Goal: Find specific page/section

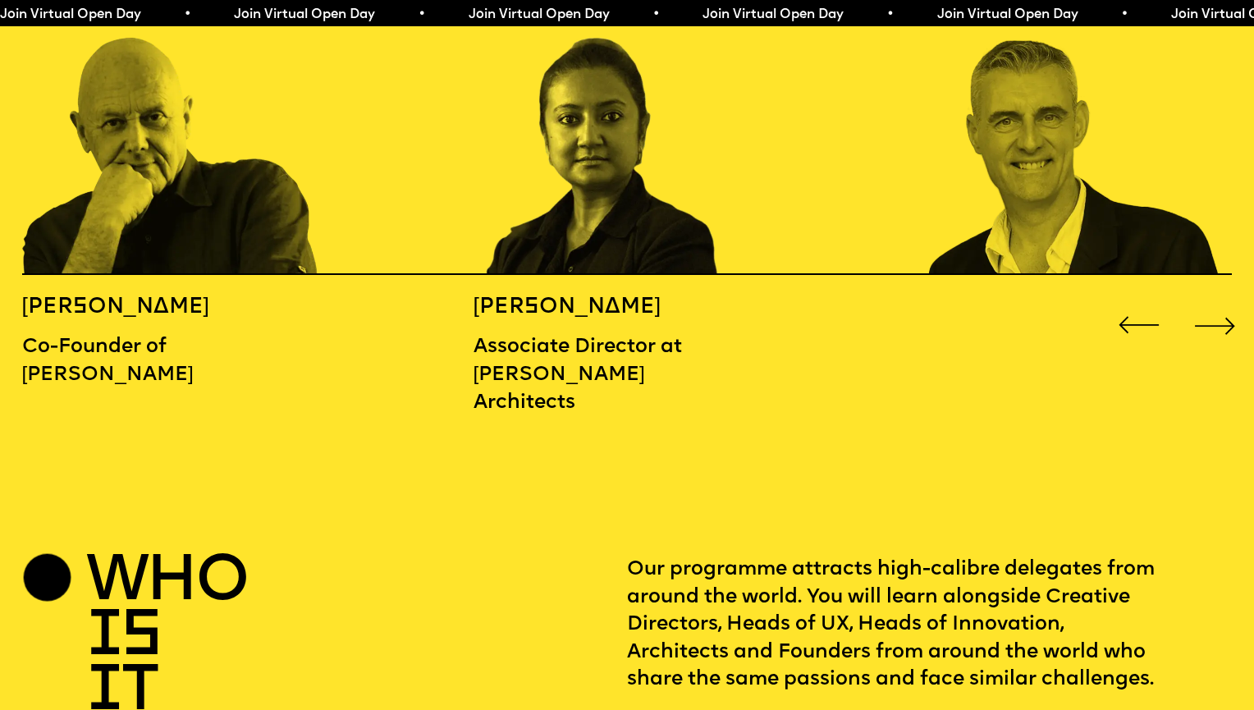
scroll to position [2054, 0]
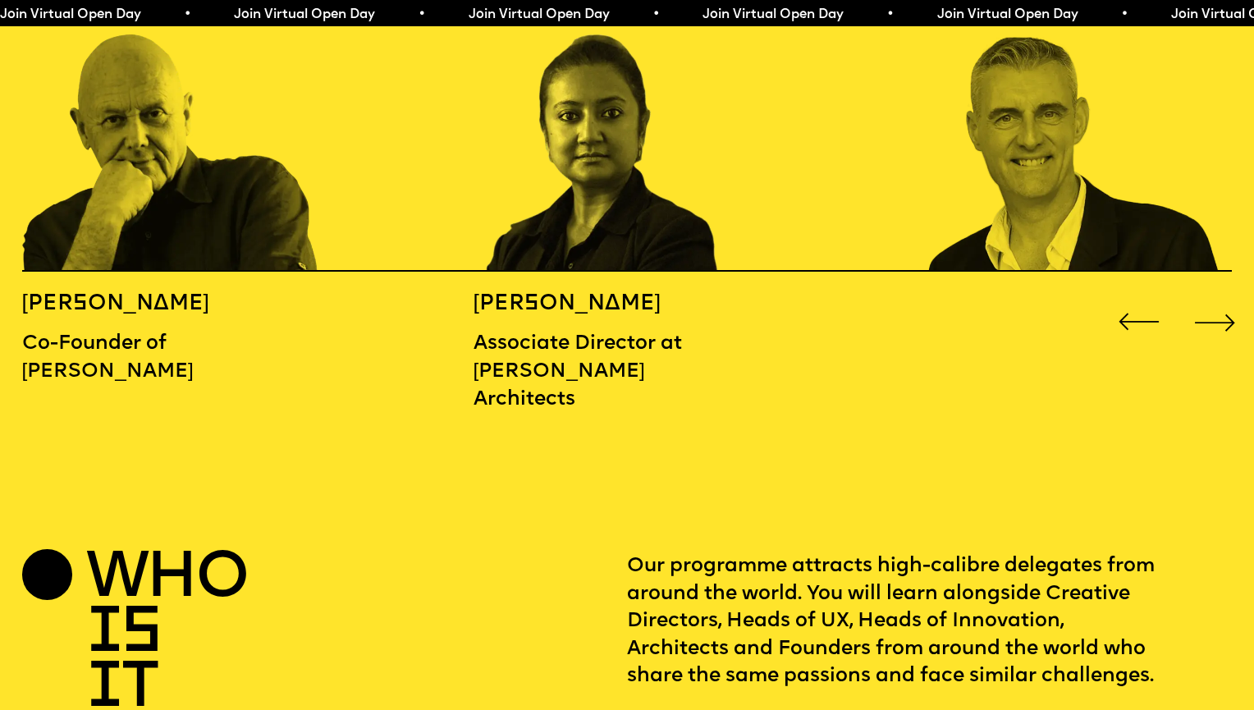
click at [1218, 297] on div "Next slide" at bounding box center [1215, 322] width 50 height 50
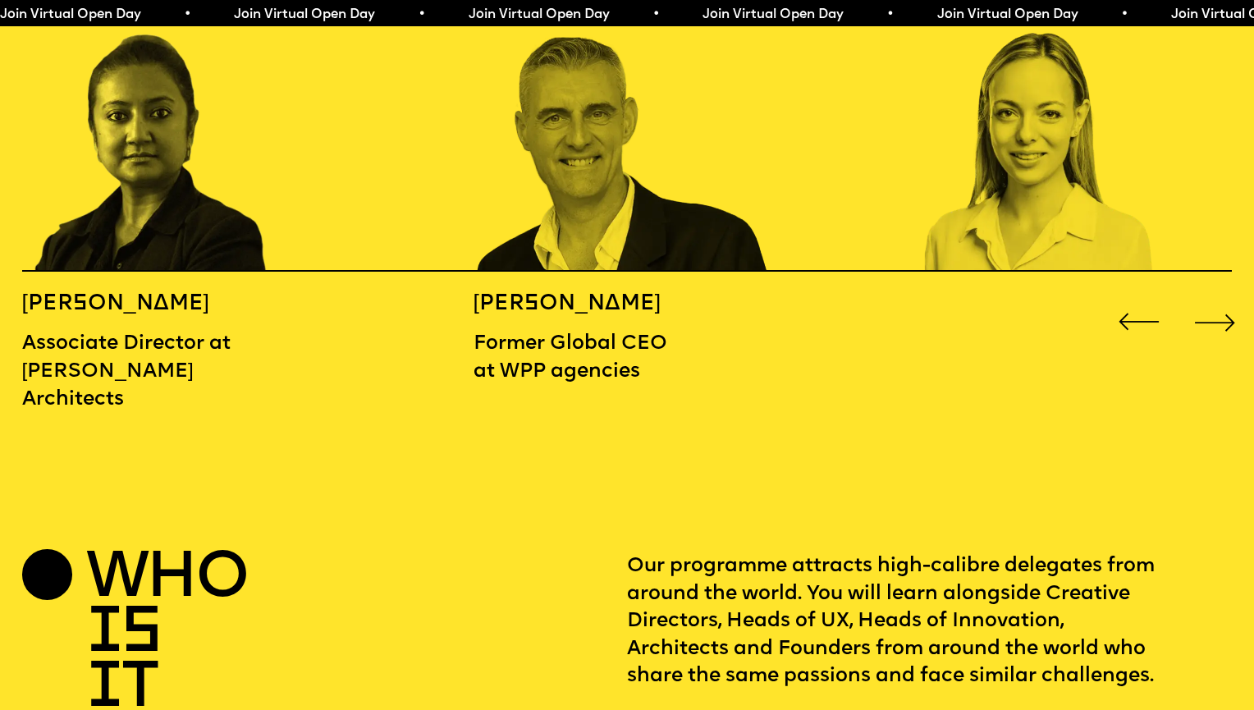
click at [1218, 297] on div "Next slide" at bounding box center [1215, 322] width 50 height 50
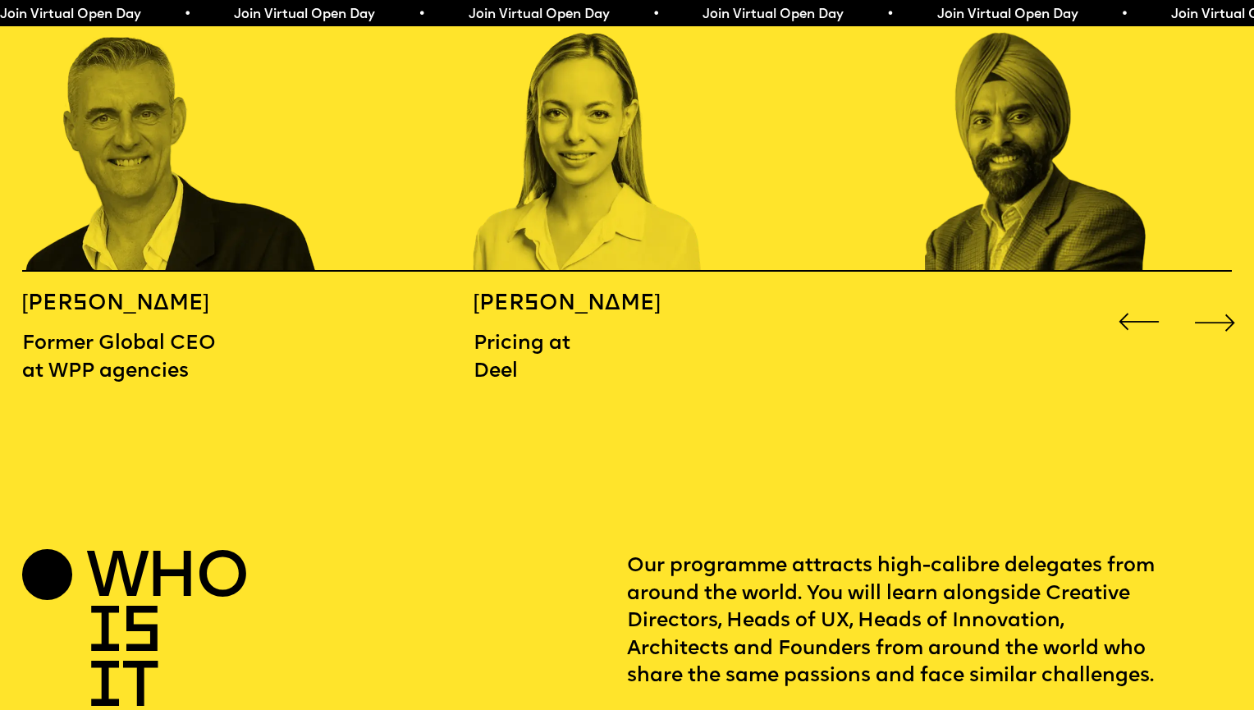
click at [1218, 297] on div "Next slide" at bounding box center [1215, 322] width 50 height 50
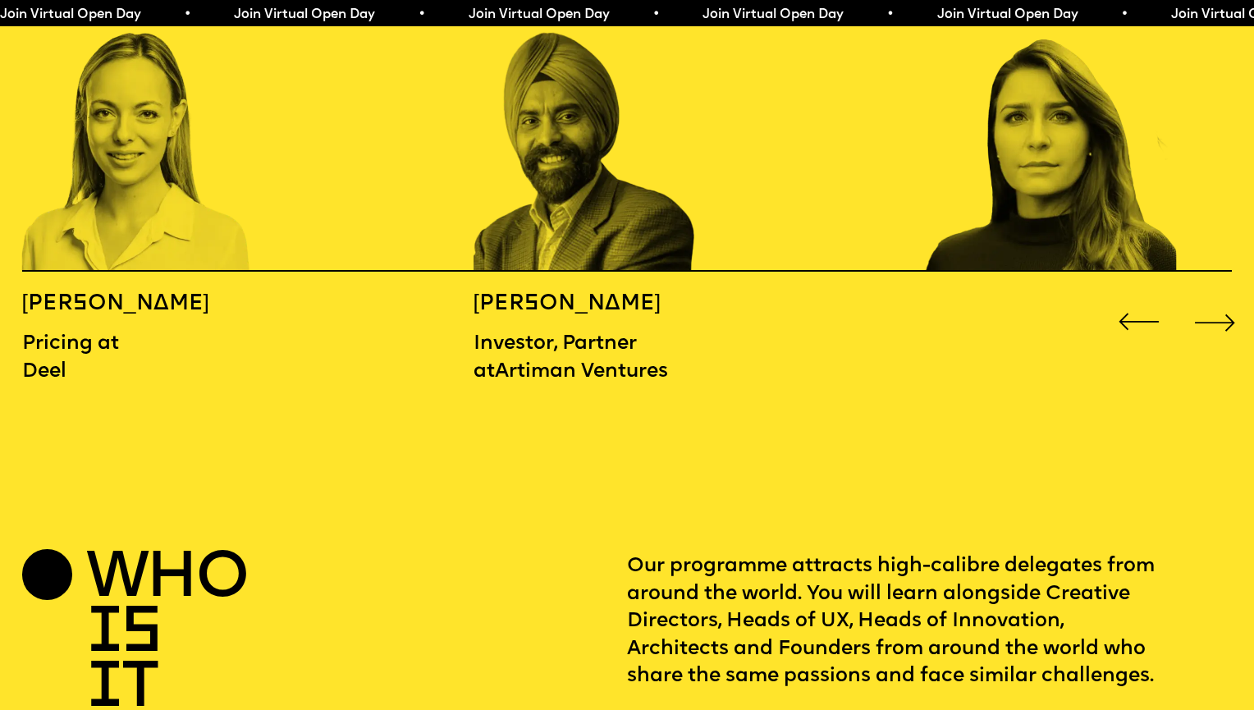
click at [1218, 297] on div "Next slide" at bounding box center [1215, 322] width 50 height 50
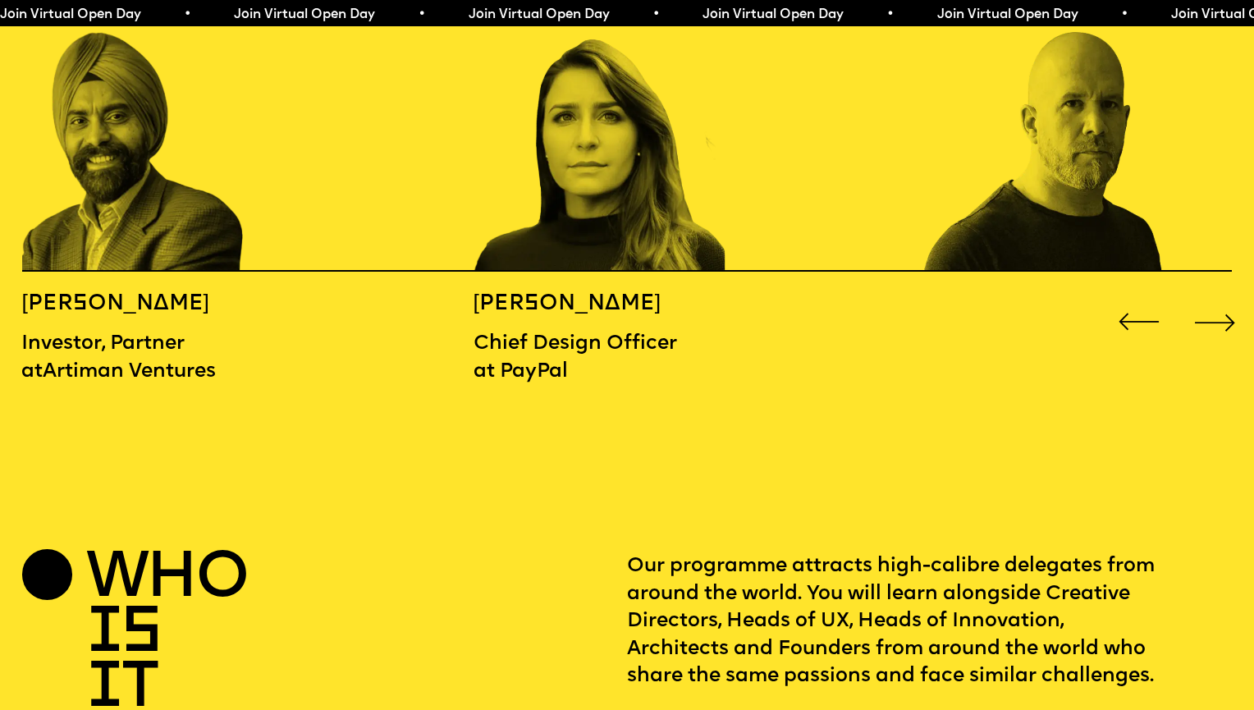
click at [1218, 297] on div "Next slide" at bounding box center [1215, 322] width 50 height 50
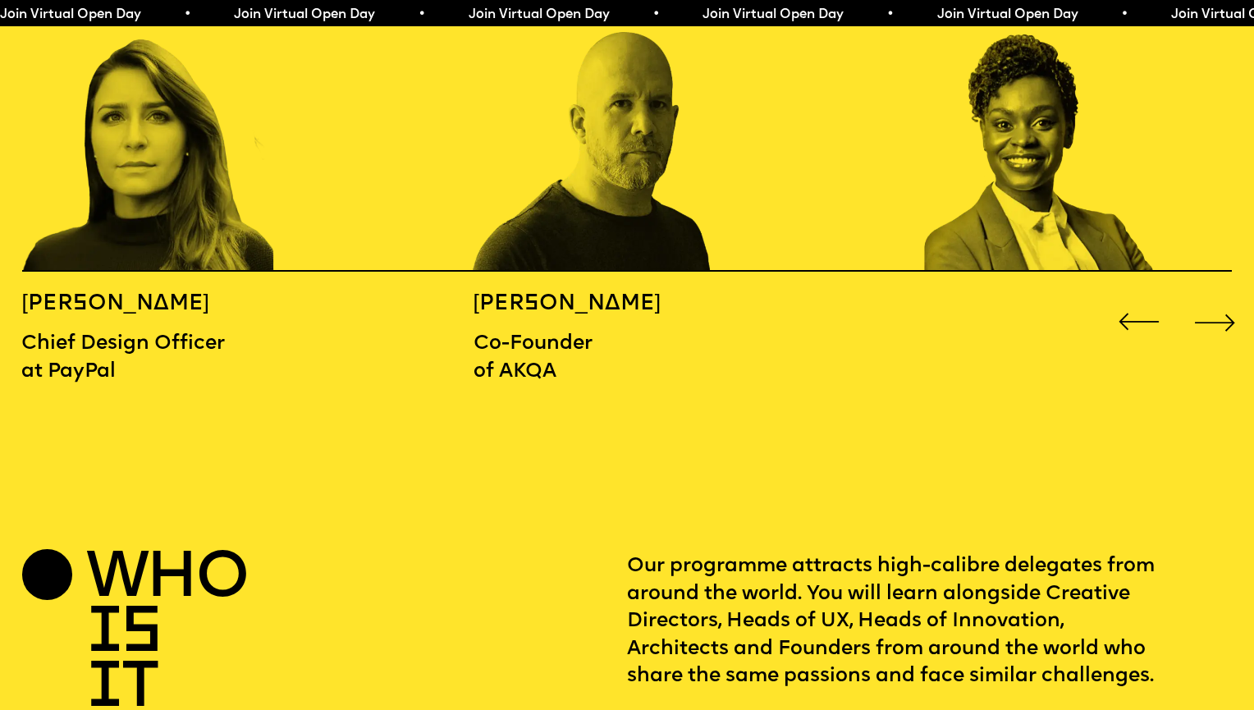
click at [1218, 297] on div "Next slide" at bounding box center [1215, 322] width 50 height 50
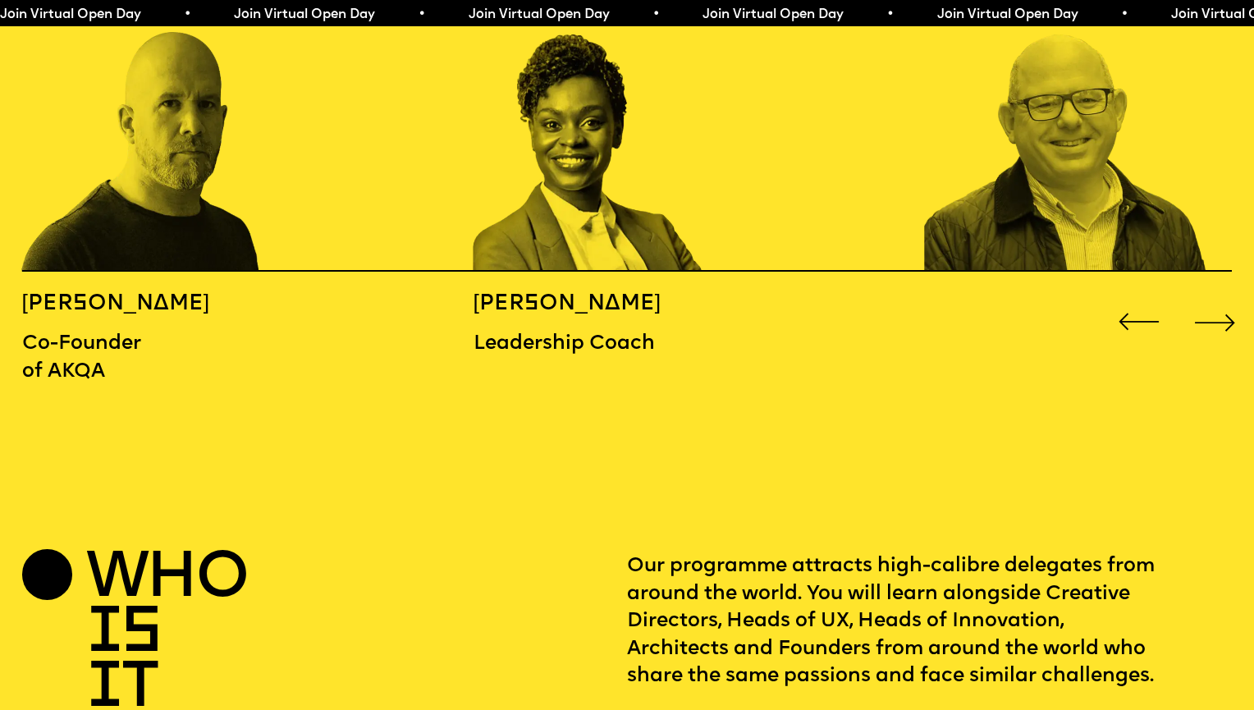
click at [1218, 297] on div "Next slide" at bounding box center [1215, 322] width 50 height 50
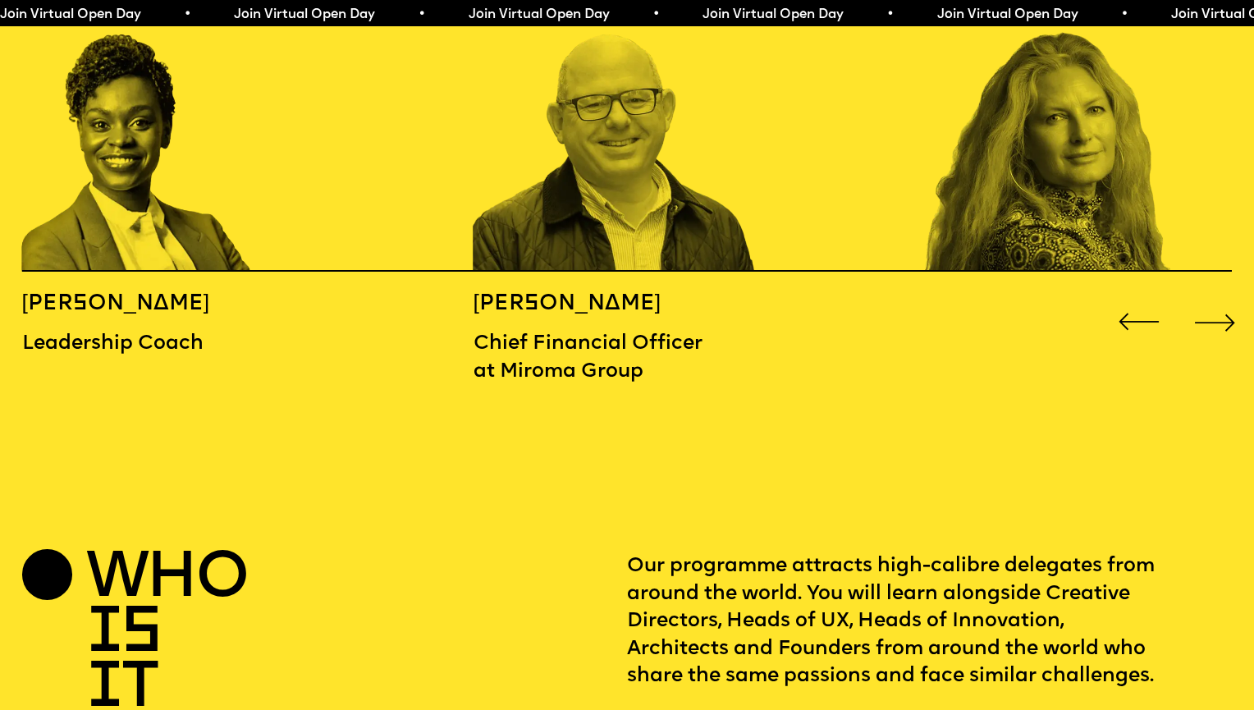
click at [1218, 297] on div "Next slide" at bounding box center [1215, 322] width 50 height 50
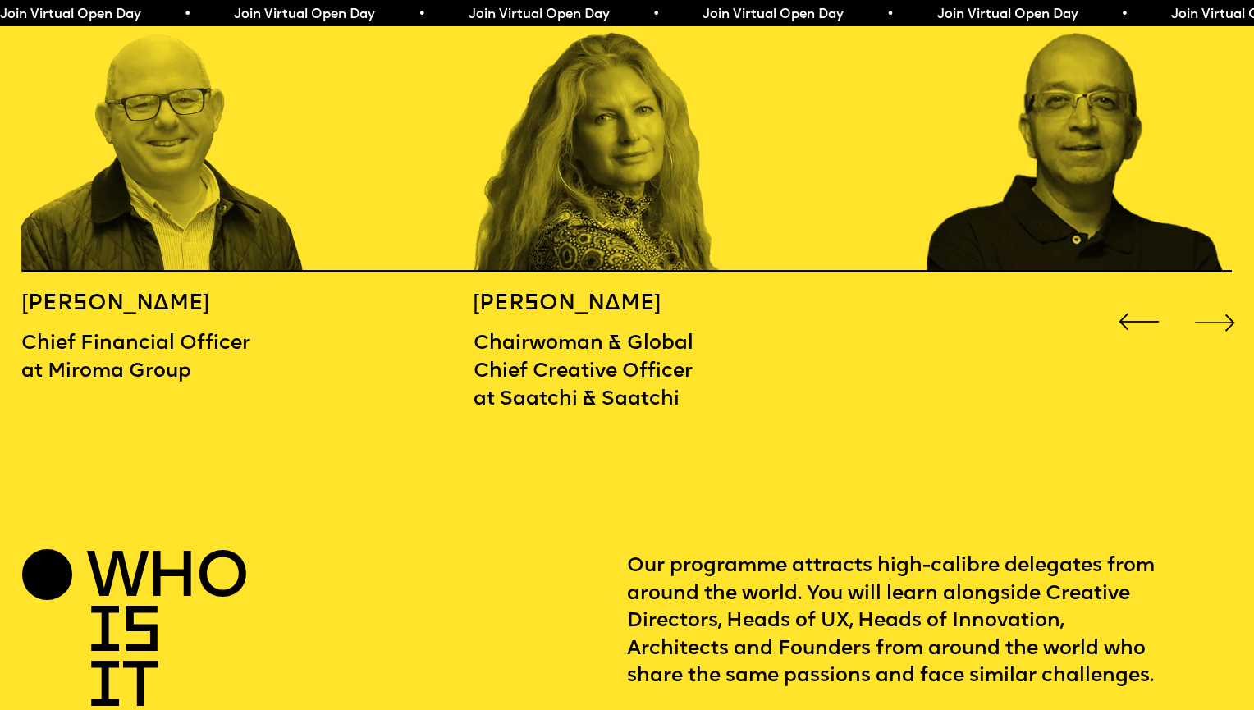
click at [1218, 297] on div "Next slide" at bounding box center [1215, 322] width 50 height 50
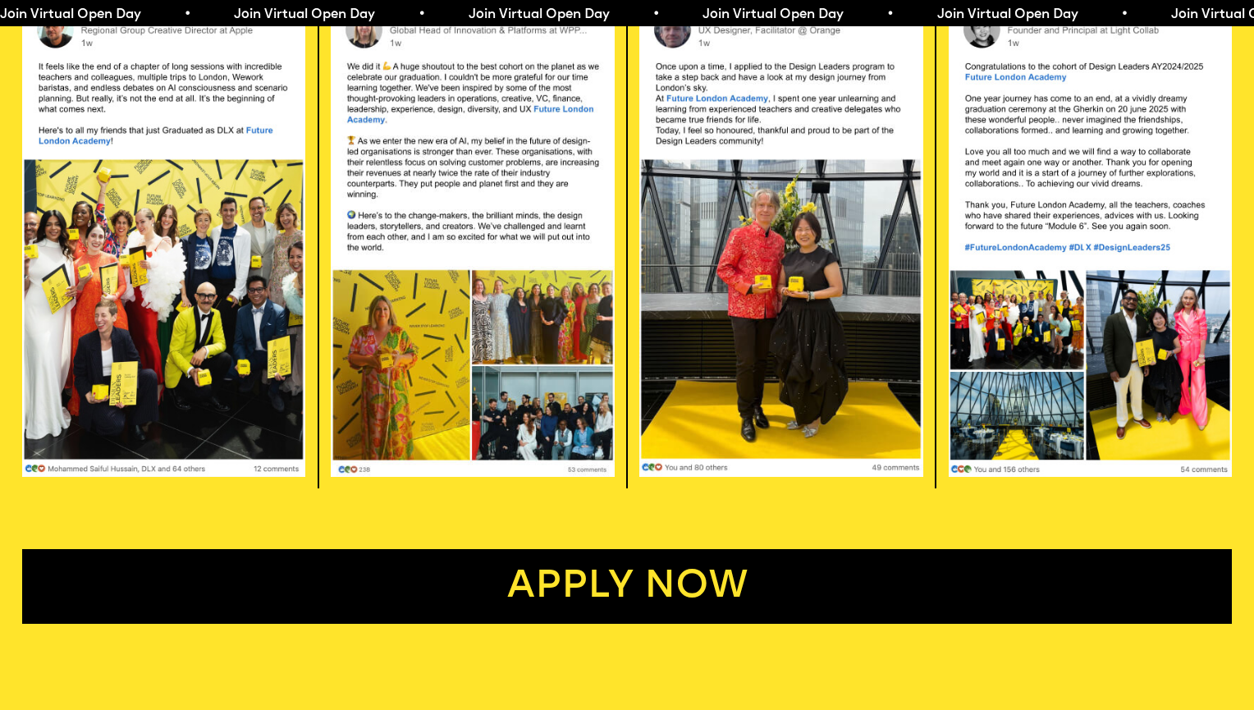
scroll to position [3425, 0]
